Goal: Transaction & Acquisition: Download file/media

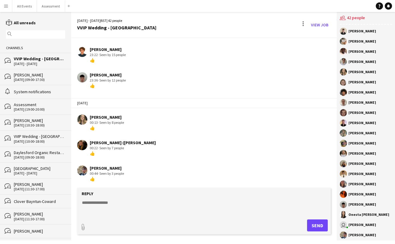
scroll to position [705, 0]
click at [318, 23] on link "View Job" at bounding box center [320, 25] width 22 height 10
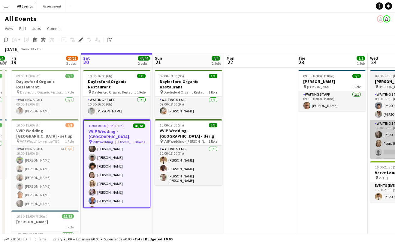
scroll to position [184, 0]
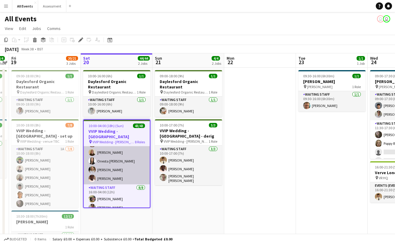
click at [105, 158] on app-card-role "Waiting Staff 8/8 16:00-02:00 (10h) Clover Bayntun-Coward Lucy Turner Francesca…" at bounding box center [117, 143] width 66 height 81
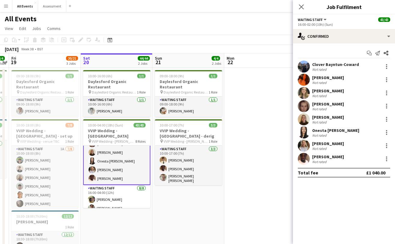
scroll to position [350, 0]
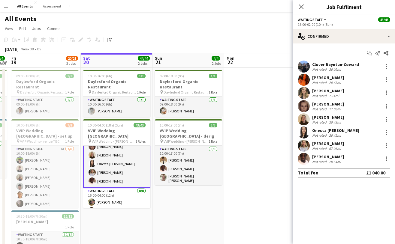
click at [108, 158] on app-card-role "Waiting Staff 8/8 16:00-02:00 (10h) Clover Bayntun-Coward Lucy Turner Francesca…" at bounding box center [116, 146] width 67 height 83
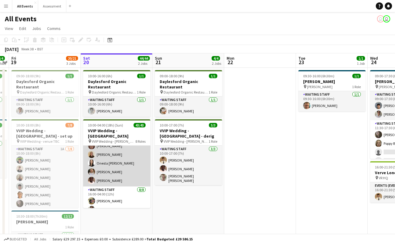
click at [102, 160] on app-card-role "Waiting Staff 8/8 16:00-02:00 (10h) Clover Bayntun-Coward Lucy Turner Francesca…" at bounding box center [116, 145] width 67 height 81
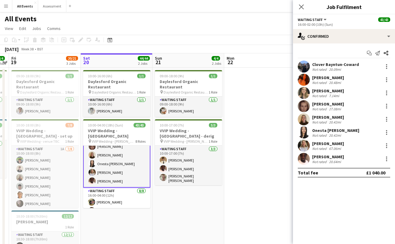
click at [323, 142] on div "[PERSON_NAME]" at bounding box center [328, 143] width 32 height 5
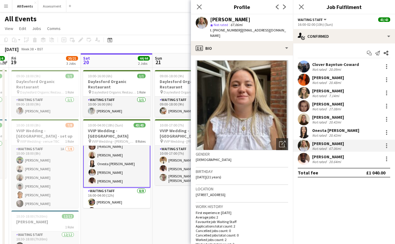
click at [249, 31] on span "| ceciliavass123@gmail.com" at bounding box center [248, 33] width 76 height 10
copy span "ceciliavass123@gmail.com"
drag, startPoint x: 249, startPoint y: 31, endPoint x: 273, endPoint y: 30, distance: 23.7
click at [273, 30] on span "| ceciliavass123@gmail.com" at bounding box center [248, 33] width 76 height 10
click at [200, 7] on icon "Close pop-in" at bounding box center [199, 7] width 6 height 6
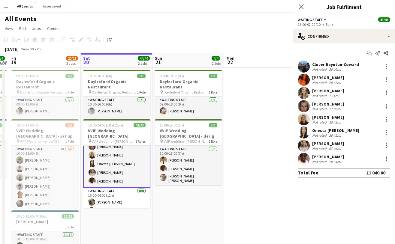
click at [193, 26] on app-page-menu "View Day view expanded Day view collapsed Month view Date picker Jump to today …" at bounding box center [197, 28] width 395 height 11
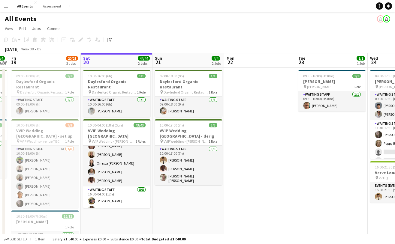
scroll to position [0, 0]
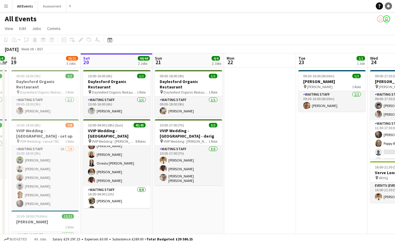
click at [392, 6] on link "Notifications" at bounding box center [388, 5] width 7 height 7
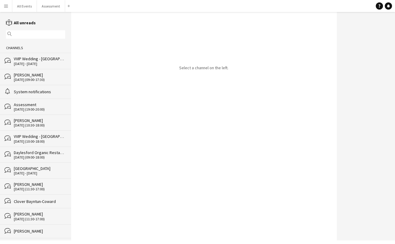
click at [14, 53] on div "Channels" at bounding box center [35, 48] width 71 height 10
click at [16, 57] on div "VVIP Wedding - [GEOGRAPHIC_DATA]" at bounding box center [39, 58] width 51 height 5
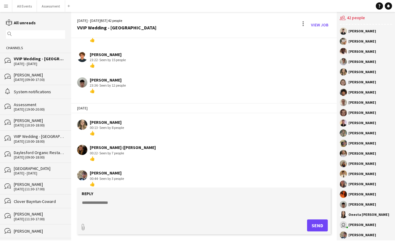
scroll to position [1368, 0]
click at [389, 8] on link "Notifications" at bounding box center [388, 5] width 7 height 7
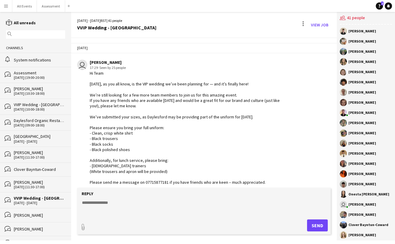
scroll to position [1368, 0]
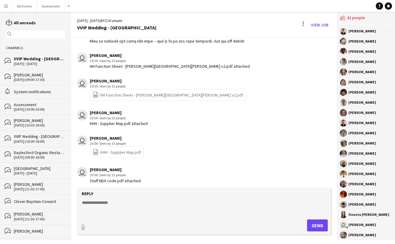
scroll to position [493, 0]
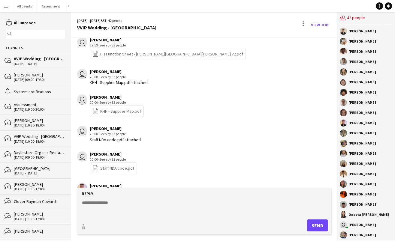
click at [118, 165] on link "file-spreadsheet Staff NDA code.pdf" at bounding box center [113, 168] width 42 height 7
